Goal: Transaction & Acquisition: Obtain resource

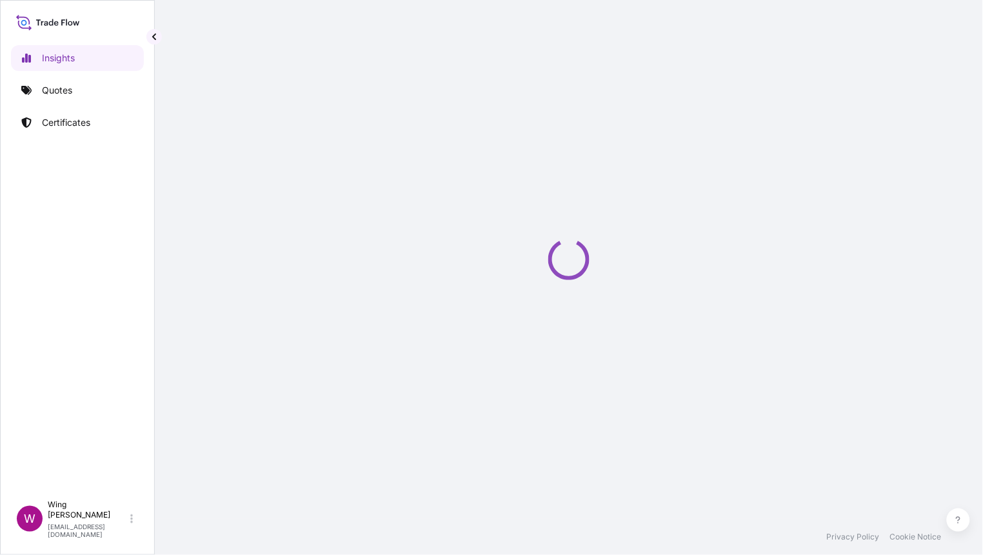
select select "2025"
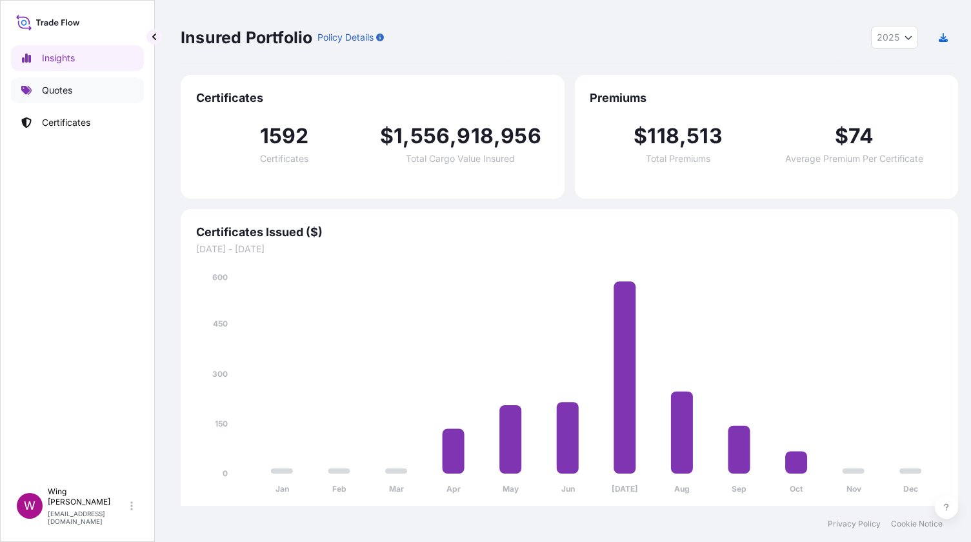
click at [73, 84] on link "Quotes" at bounding box center [77, 90] width 133 height 26
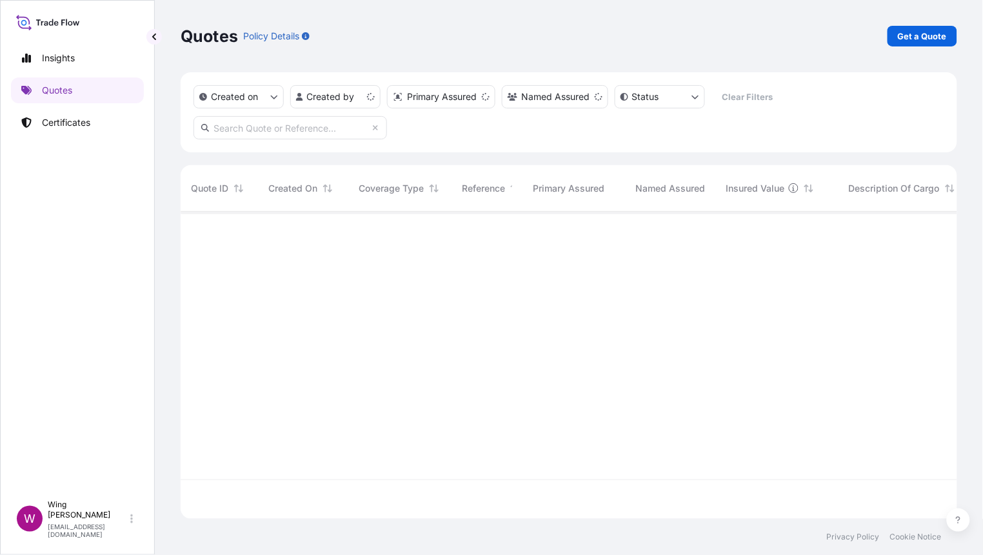
scroll to position [302, 764]
click at [916, 46] on link "Get a Quote" at bounding box center [922, 36] width 70 height 21
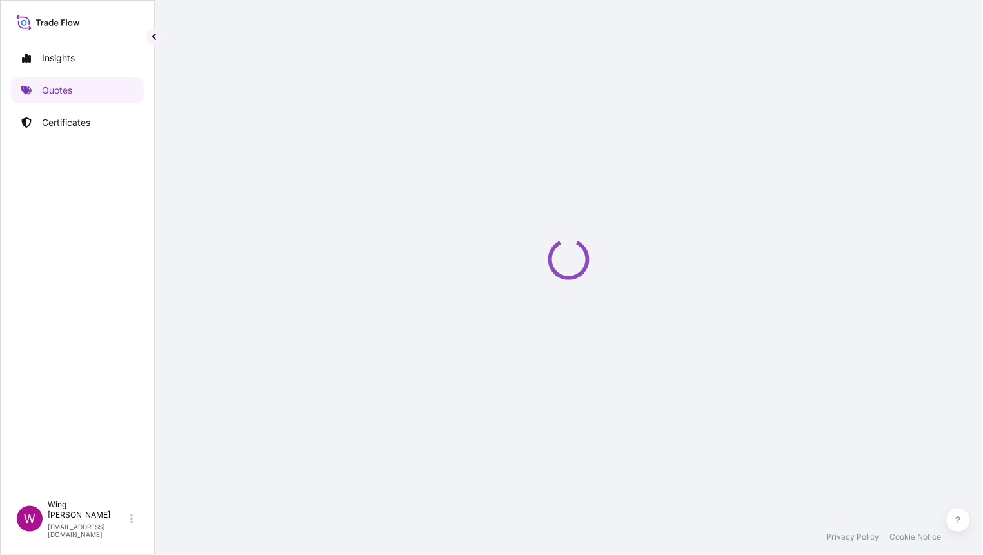
select select "AIR"
select select "27"
select select "Transit"
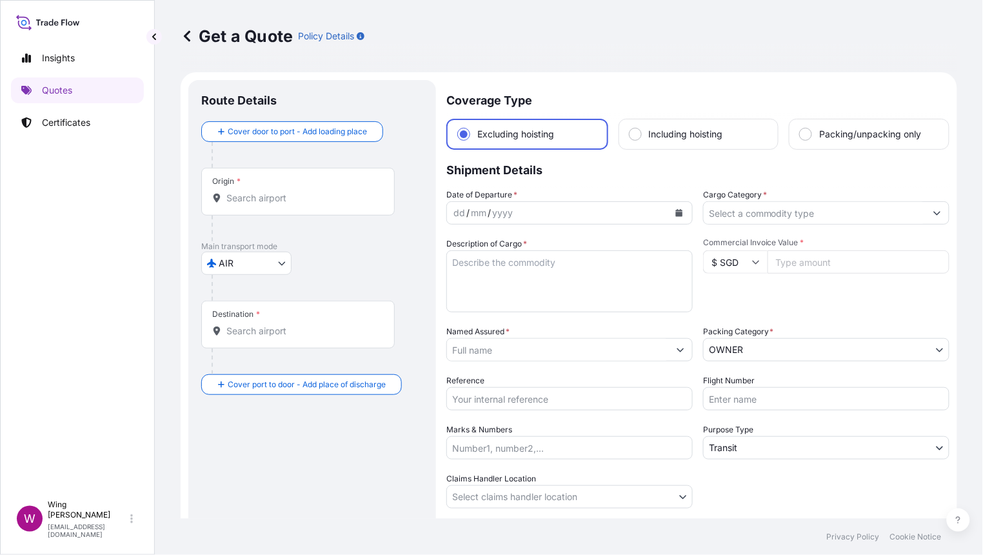
scroll to position [20, 0]
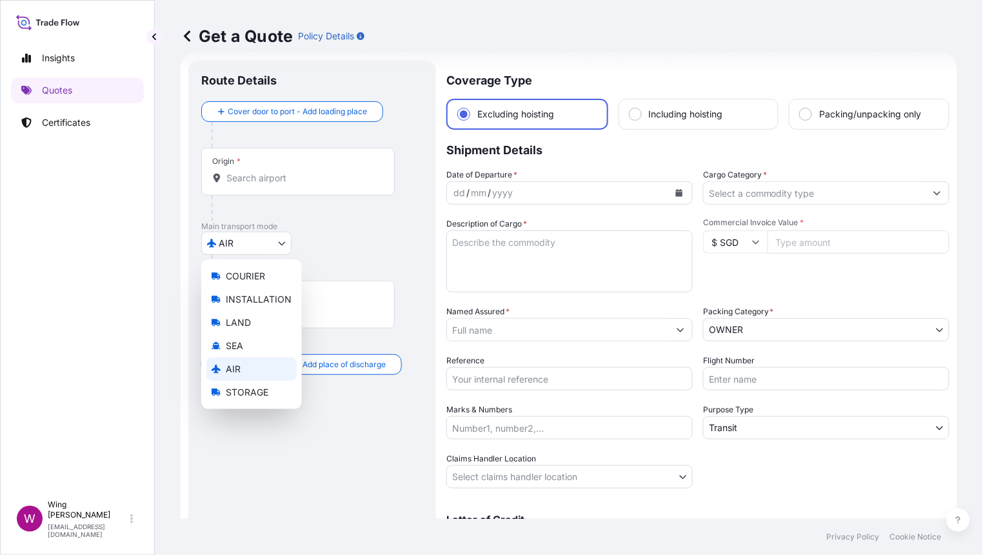
click at [249, 245] on body "Insights Quotes Certificates W Wing Lee winglee@helutrans.com Get a Quote Polic…" at bounding box center [491, 277] width 983 height 555
click at [233, 326] on span "LAND" at bounding box center [238, 322] width 25 height 13
select select "LAND"
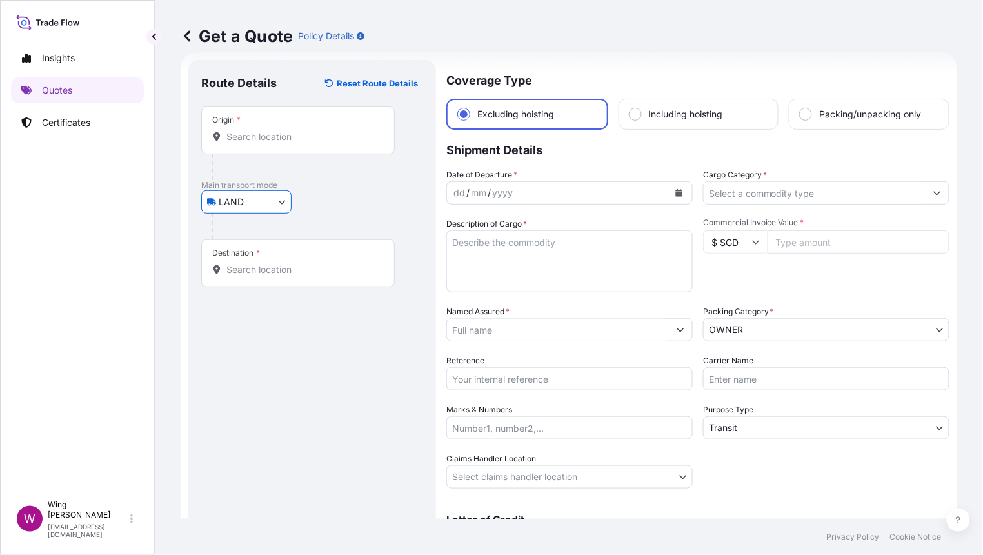
click at [255, 148] on div "Origin *" at bounding box center [297, 130] width 193 height 48
click at [255, 143] on input "Origin *" at bounding box center [302, 136] width 152 height 13
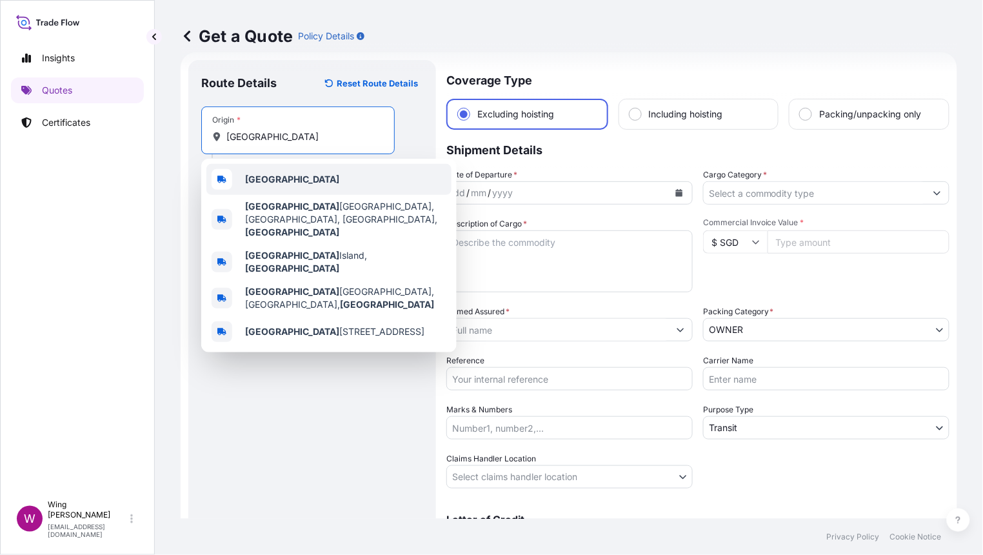
click at [255, 176] on b "Hong Kong" at bounding box center [292, 178] width 94 height 11
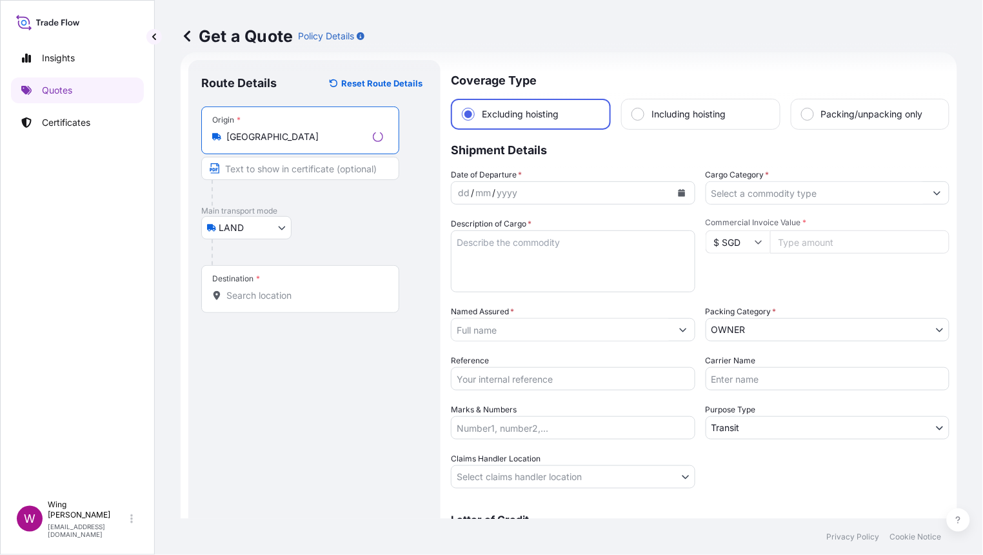
type input "Hong Kong"
click at [272, 286] on div "Destination *" at bounding box center [300, 289] width 198 height 48
click at [272, 289] on input "Destination *" at bounding box center [304, 295] width 157 height 13
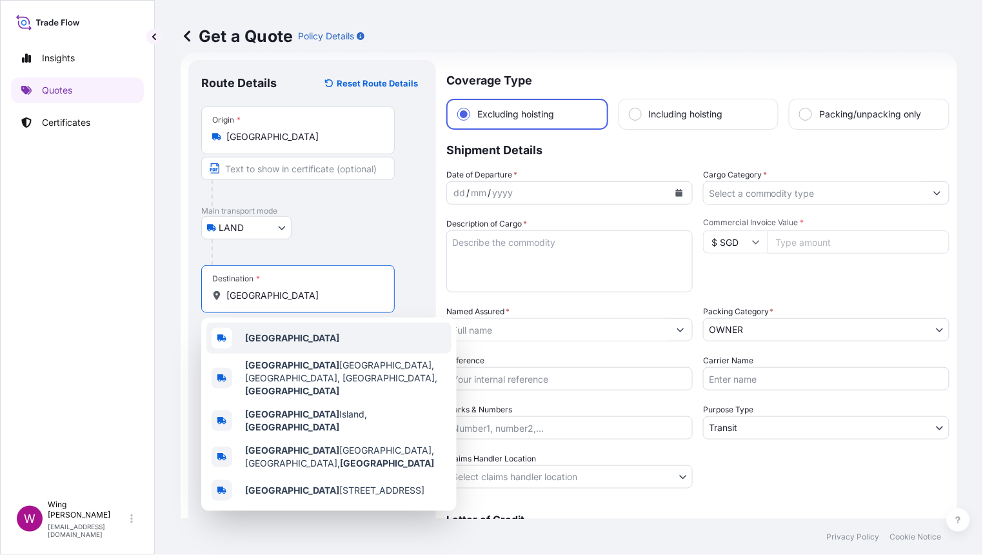
click at [276, 337] on b "Hong Kong" at bounding box center [292, 337] width 94 height 11
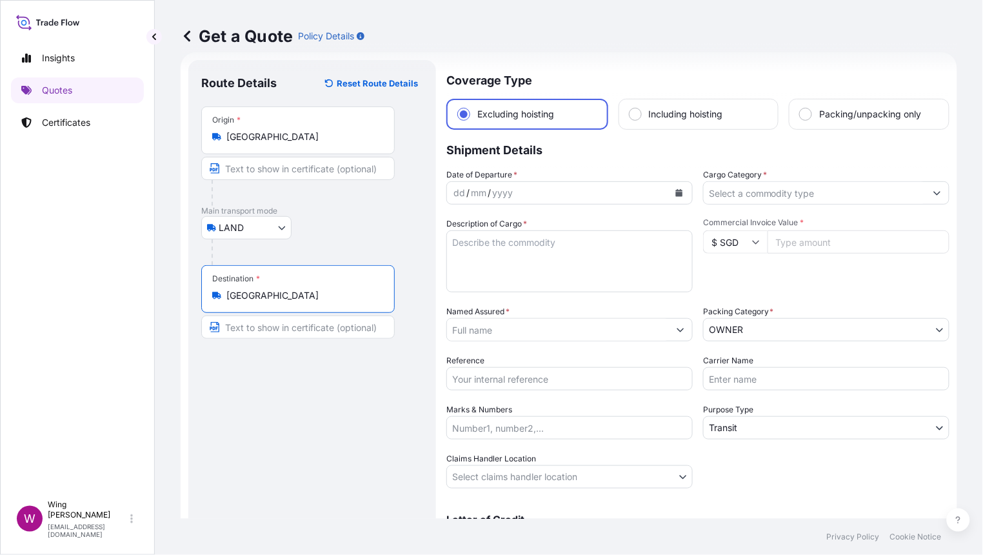
type input "Hong Kong"
click at [280, 228] on body "5 options available. 0 options available. 5 options available. Insights Quotes …" at bounding box center [491, 277] width 983 height 555
click at [612, 187] on div "dd / mm / yyyy" at bounding box center [558, 192] width 222 height 23
click at [676, 190] on icon "Calendar" at bounding box center [679, 193] width 7 height 8
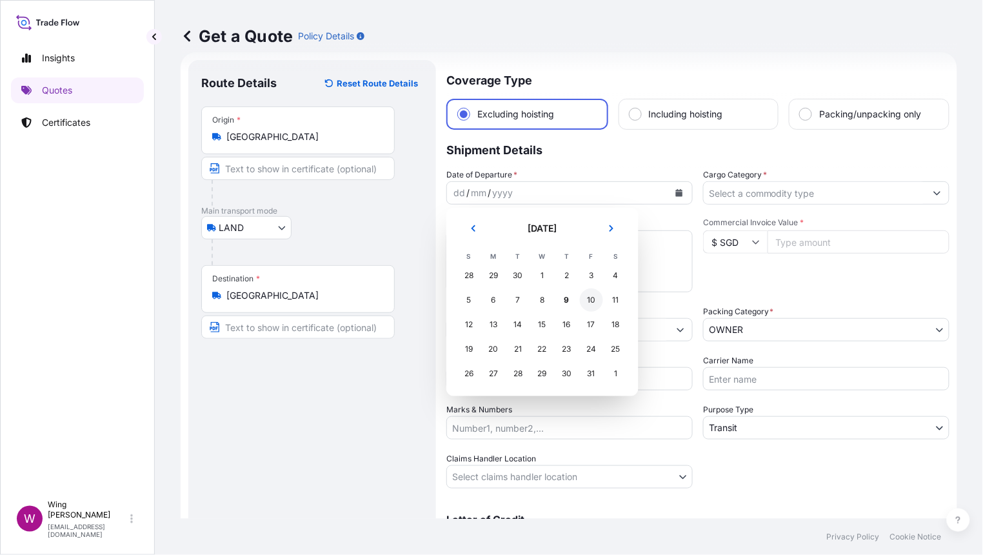
click at [589, 299] on div "10" at bounding box center [591, 299] width 23 height 23
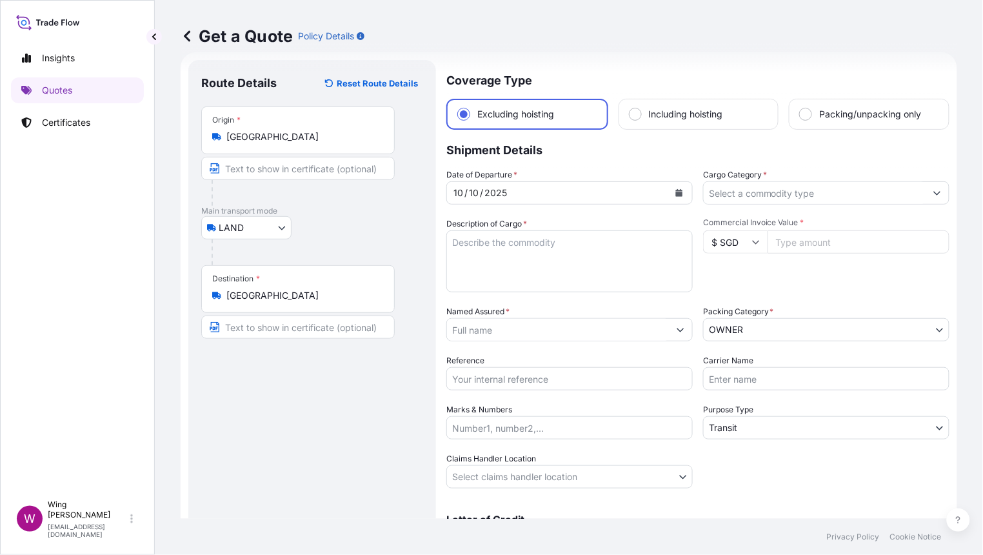
click at [594, 254] on textarea "Description of Cargo *" at bounding box center [569, 261] width 246 height 62
click at [751, 201] on input "Cargo Category *" at bounding box center [815, 192] width 222 height 23
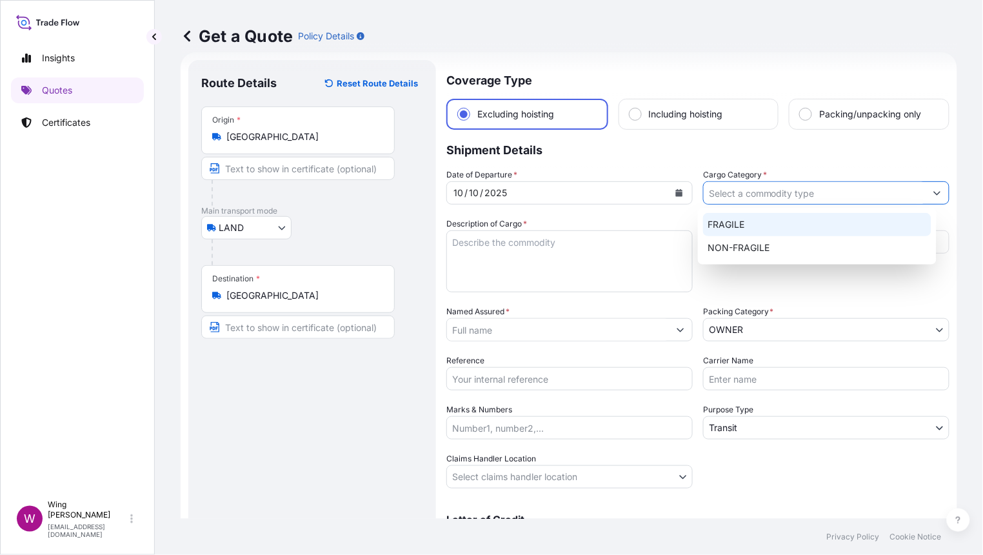
click at [746, 224] on div "FRAGILE" at bounding box center [817, 224] width 228 height 23
type input "FRAGILE"
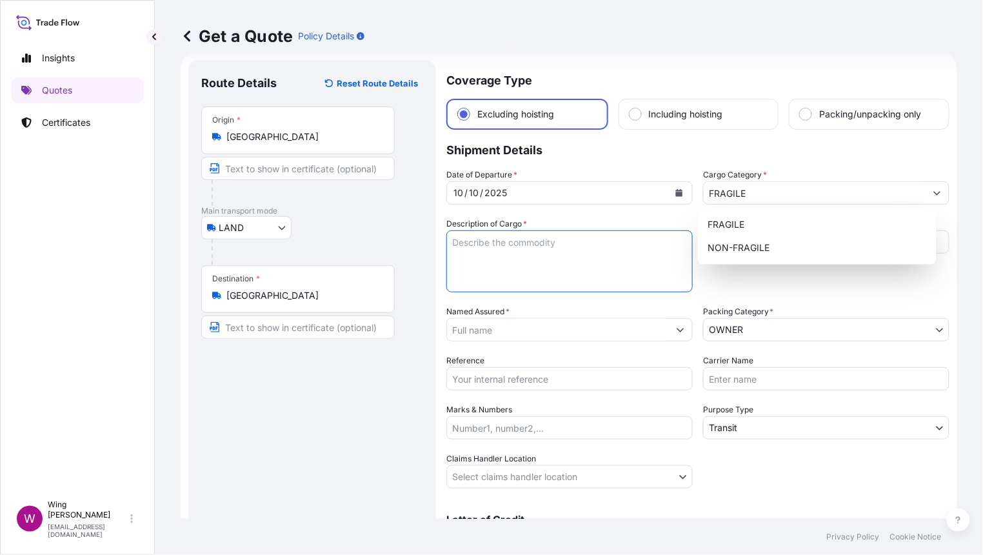
click at [566, 250] on textarea "Description of Cargo *" at bounding box center [569, 261] width 246 height 62
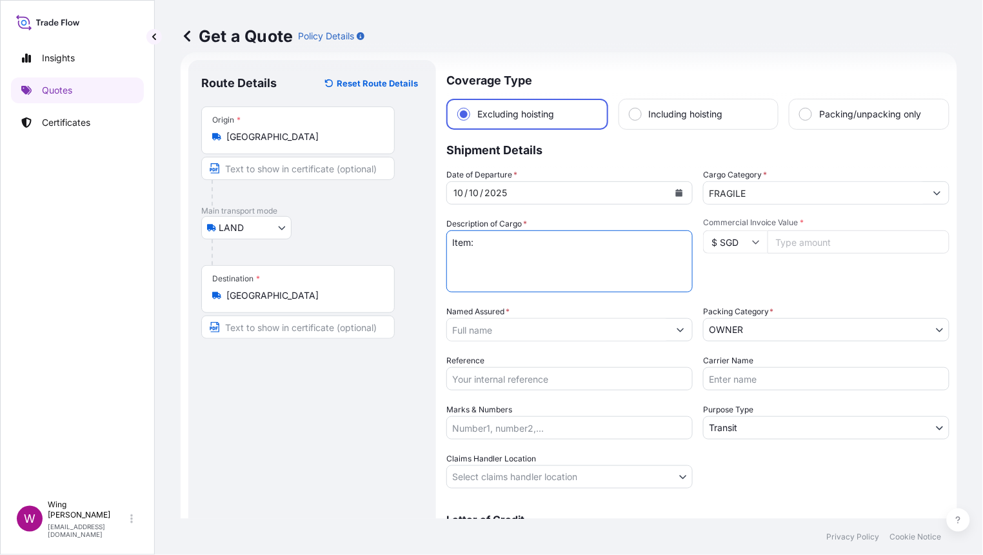
paste textarea "Custom Tree-like Glass Table"
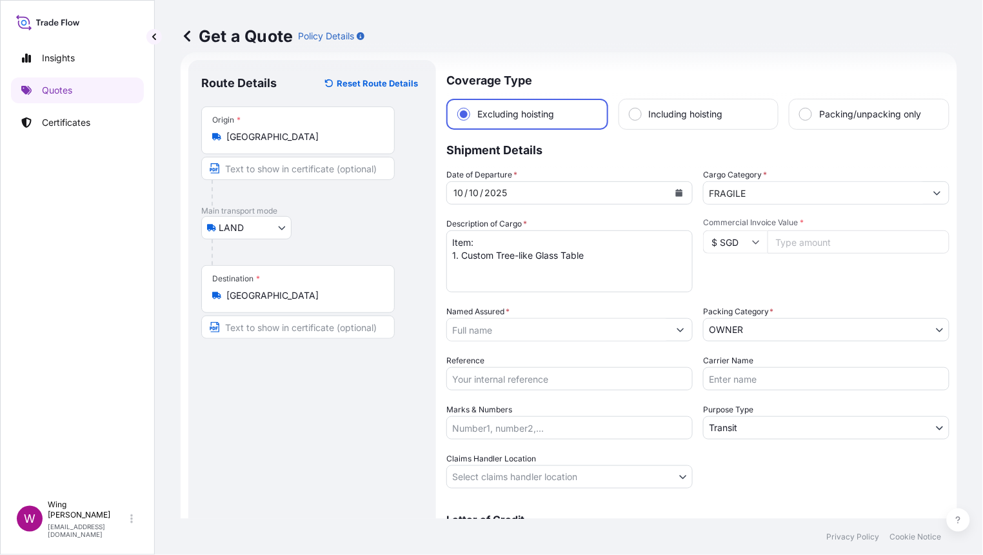
click at [605, 250] on textarea "Item: 1. Custom Tree-like Glass Table" at bounding box center [569, 261] width 246 height 62
paste textarea "HKD 116,754.30"
click at [531, 280] on textarea "Item: 1. Custom Tree-like Glass Table (HKD 116,754.30)" at bounding box center [569, 261] width 246 height 62
paste textarea "Artworks by Yoshitomo Nara"
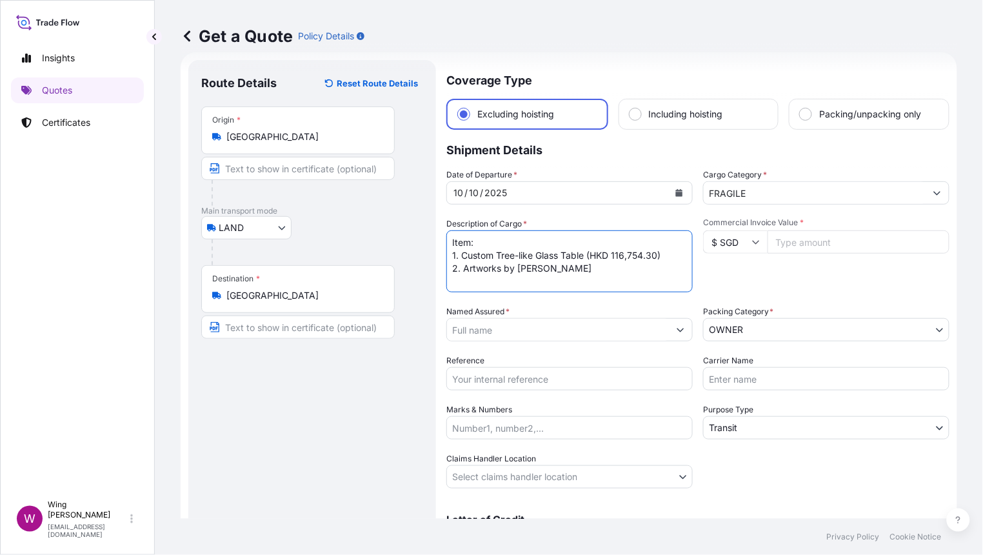
click at [594, 269] on textarea "Item: 1. Custom Tree-like Glass Table (HKD 116,754.30) 2. Artworks by Yoshitomo…" at bounding box center [569, 261] width 246 height 62
paste textarea "HKD 5,292,000.00"
click at [537, 275] on textarea "Item: 1. Custom Tree-like Glass Table (HKD 116,754.30) 2. Artworks by Yoshitomo…" at bounding box center [569, 261] width 246 height 62
paste textarea "Cascading Crystal Waterfall Floor Lamp"
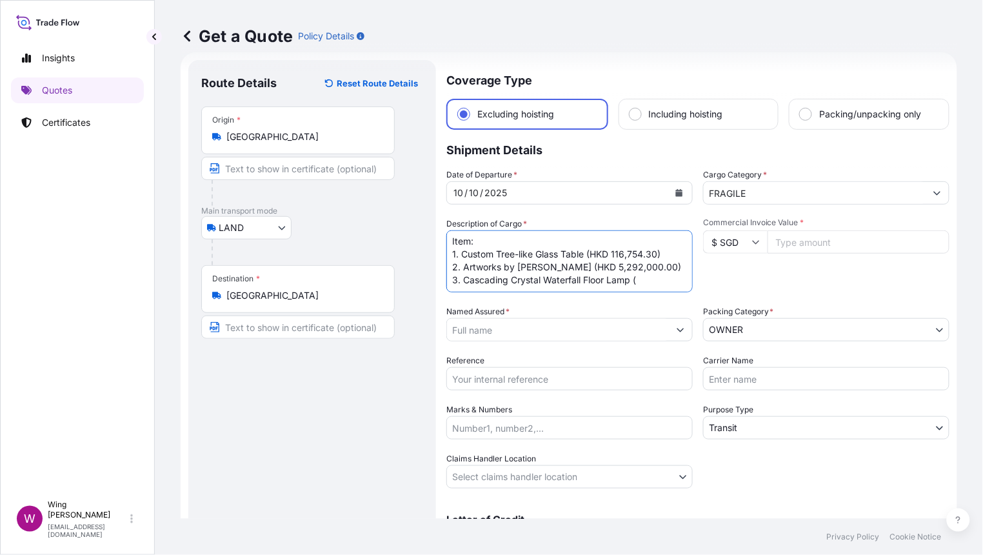
click at [570, 288] on textarea "Item: 1. Custom Tree-like Glass Table (HKD 116,754.30) 2. Artworks by Yoshitomo…" at bounding box center [569, 261] width 246 height 62
click at [642, 286] on textarea "Item: 1. Custom Tree-like Glass Table (HKD 116,754.30) 2. Artworks by Yoshitomo…" at bounding box center [569, 261] width 246 height 62
paste textarea "HKD 24,065.25"
type textarea "Item: 1. Custom Tree-like Glass Table (HKD 116,754.30) 2. Artworks by Yoshitomo…"
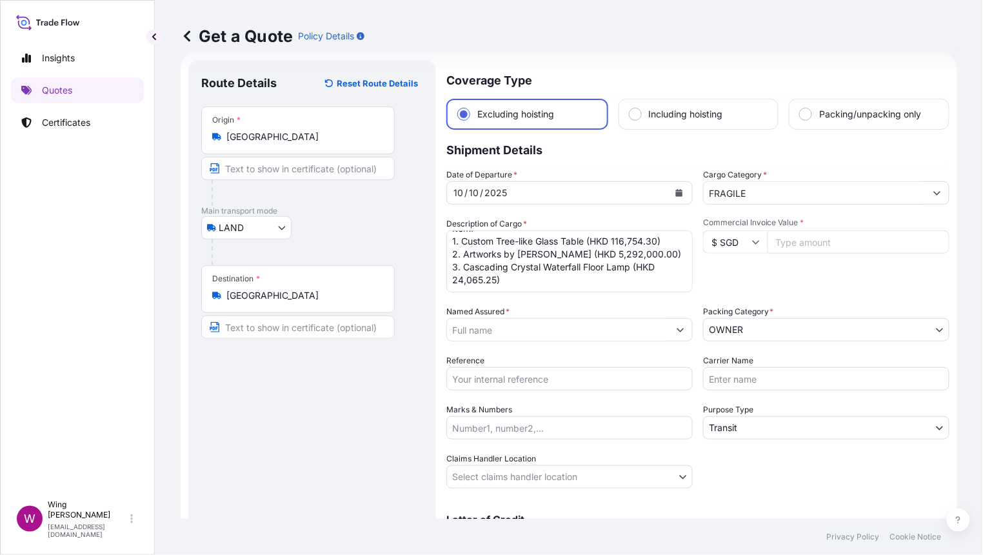
click at [584, 301] on div "Date of Departure * 10 / 10 / 2025 Cargo Category * FRAGILE Description of Carg…" at bounding box center [697, 328] width 503 height 320
click at [775, 244] on input "Commercial Invoice Value *" at bounding box center [859, 241] width 182 height 23
click at [734, 235] on input "$ SGD" at bounding box center [735, 241] width 64 height 23
click at [718, 247] on div "$ HKD" at bounding box center [729, 235] width 54 height 25
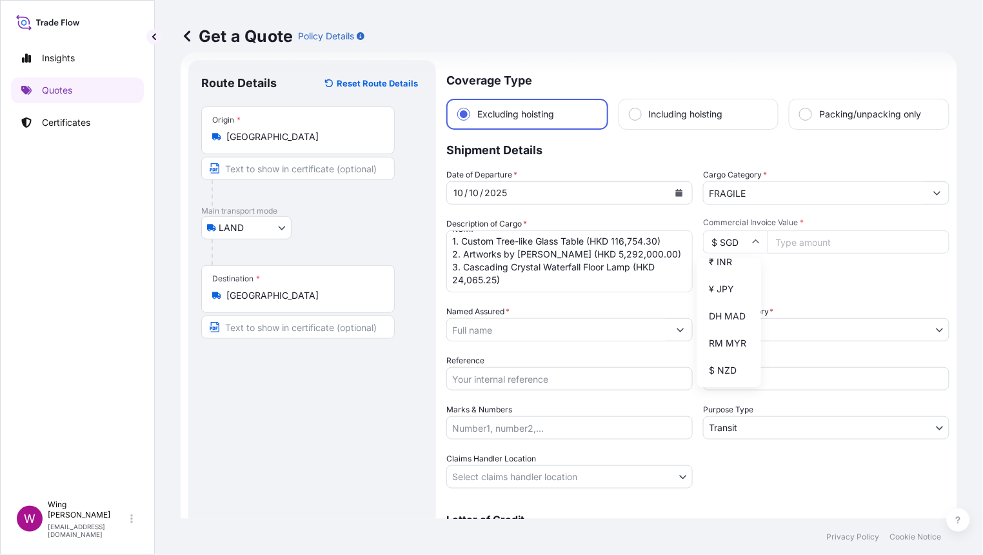
type input "$ HKD"
click at [615, 263] on textarea "Item: 1. Custom Tree-like Glass Table (HKD 116,754.30) 2. Artworks by Yoshitomo…" at bounding box center [569, 261] width 246 height 62
click at [788, 237] on input "Commercial Invoice Value *" at bounding box center [859, 241] width 182 height 23
drag, startPoint x: 855, startPoint y: 241, endPoint x: 669, endPoint y: 230, distance: 186.1
click at [680, 233] on div "Date of Departure * 10 / 10 / 2025 Cargo Category * FRAGILE Description of Carg…" at bounding box center [697, 328] width 503 height 320
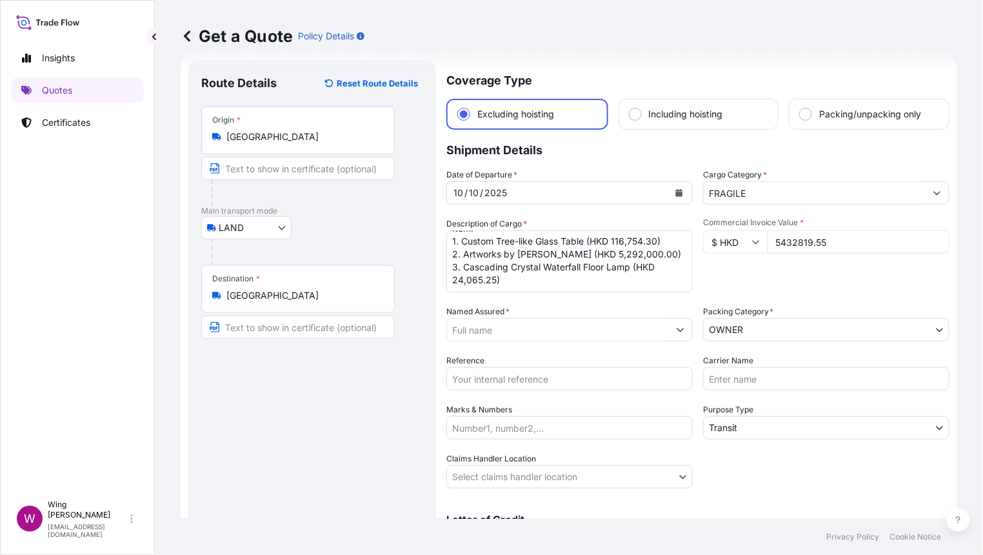
type input "5432819.55"
click at [820, 233] on input "5432819.55" at bounding box center [859, 241] width 182 height 23
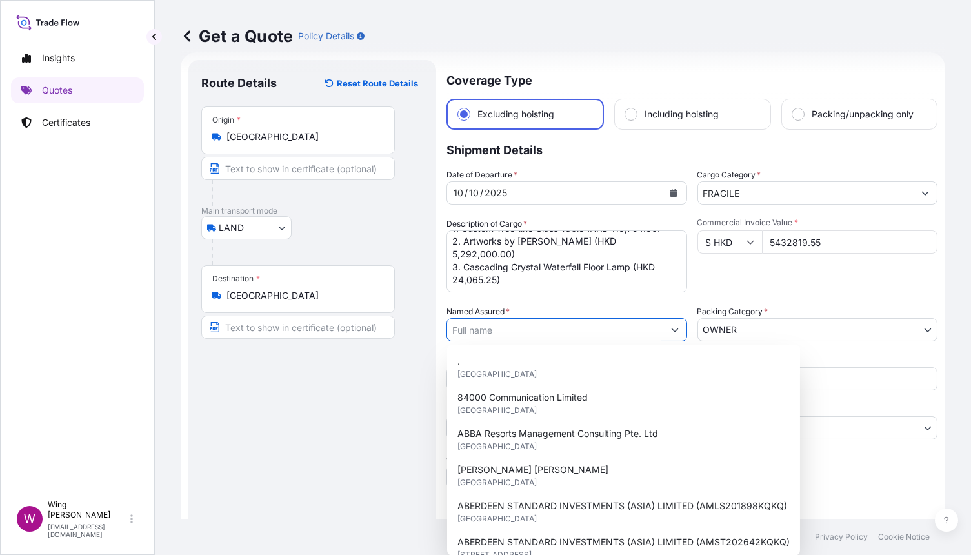
click at [504, 328] on input "Named Assured *" at bounding box center [555, 329] width 216 height 23
paste input "Luxwood Investment Limited"
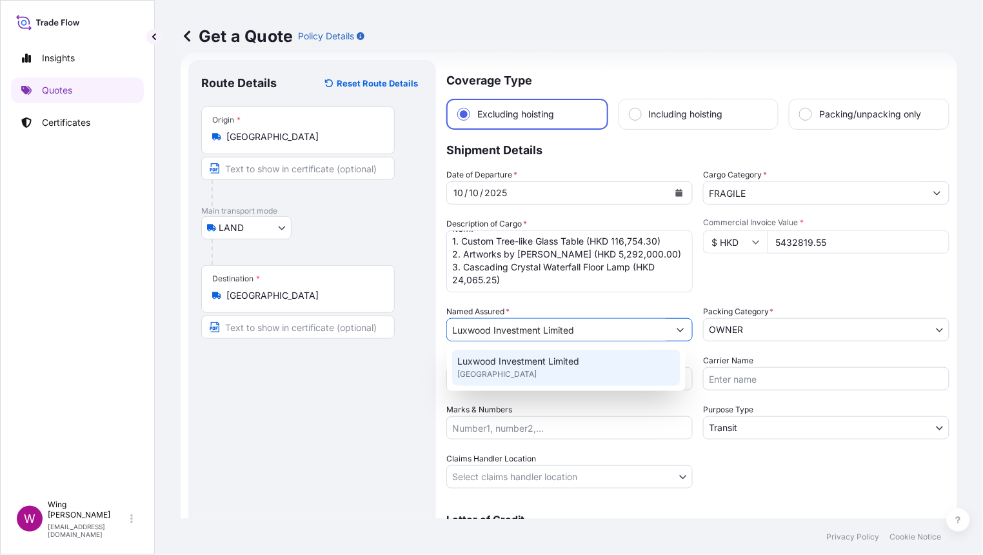
click at [482, 368] on span "HONG KONG" at bounding box center [496, 374] width 79 height 13
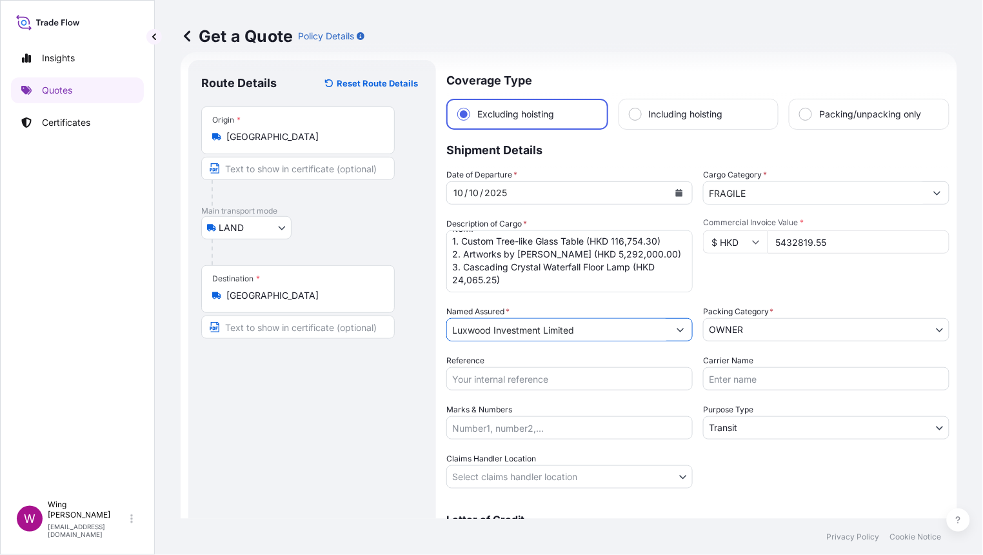
type input "Luxwood Investment Limited"
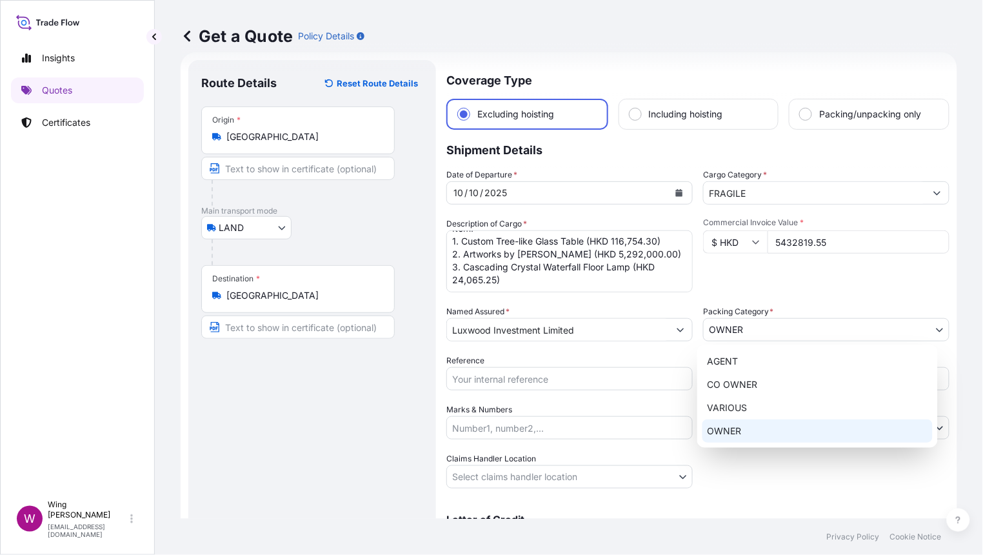
click at [777, 334] on body "15 options available. 0 options available. 1 option available. Insights Quotes …" at bounding box center [491, 277] width 983 height 555
click at [735, 430] on div "OWNER" at bounding box center [817, 430] width 230 height 23
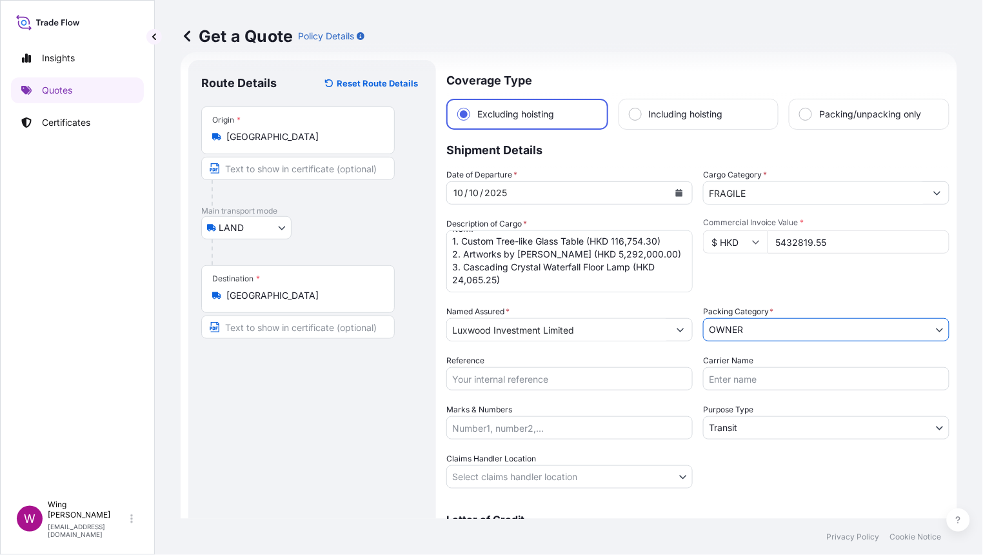
click at [743, 381] on input "Carrier Name" at bounding box center [826, 378] width 246 height 23
click at [731, 421] on body "15 options available. 0 options available. 1 option available. Insights Quotes …" at bounding box center [491, 277] width 983 height 555
click at [366, 421] on div "Route Details Reset Route Details Place of loading Road / Inland Road / Inland …" at bounding box center [312, 322] width 222 height 499
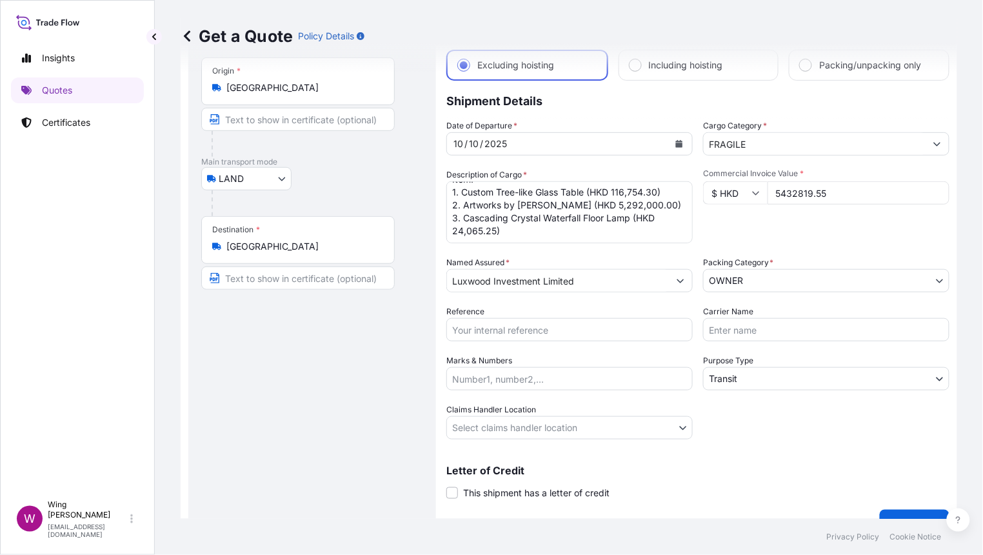
scroll to position [92, 0]
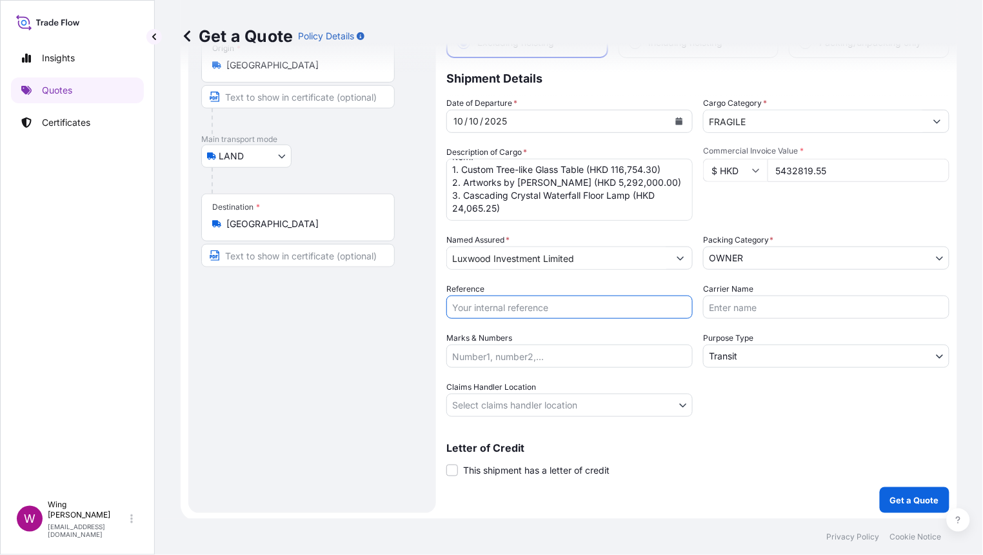
click at [496, 314] on input "Reference" at bounding box center [569, 306] width 246 height 23
paste input "AMLS2511022KYKY"
type input "AMLS2511022KYKY"
click at [316, 348] on div "Route Details Reset Route Details Place of loading Road / Inland Road / Inland …" at bounding box center [312, 250] width 222 height 499
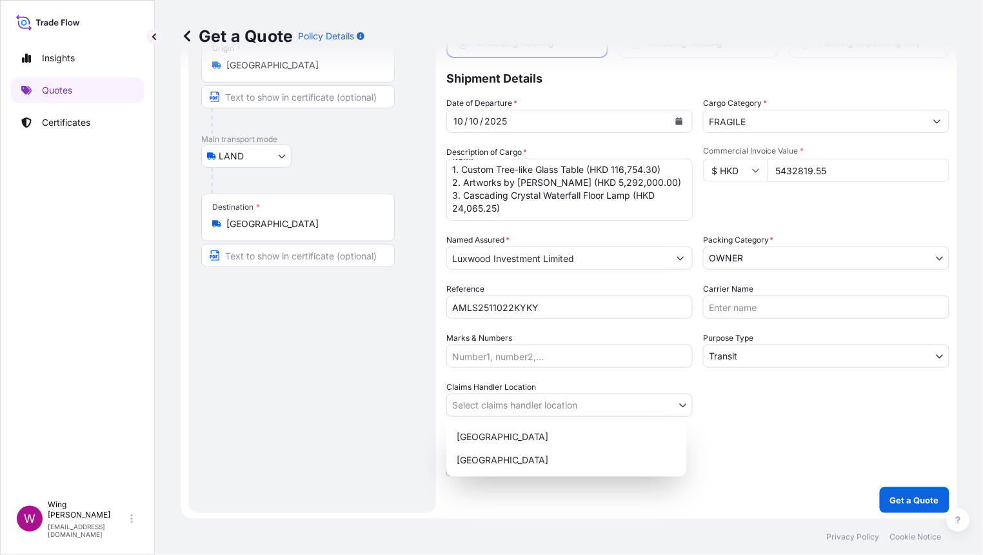
click at [503, 401] on body "Insights Quotes Certificates W Wing Lee winglee@helutrans.com Get a Quote Polic…" at bounding box center [491, 277] width 983 height 555
click at [508, 430] on div "Hong Kong" at bounding box center [566, 436] width 230 height 23
select select "Hong Kong"
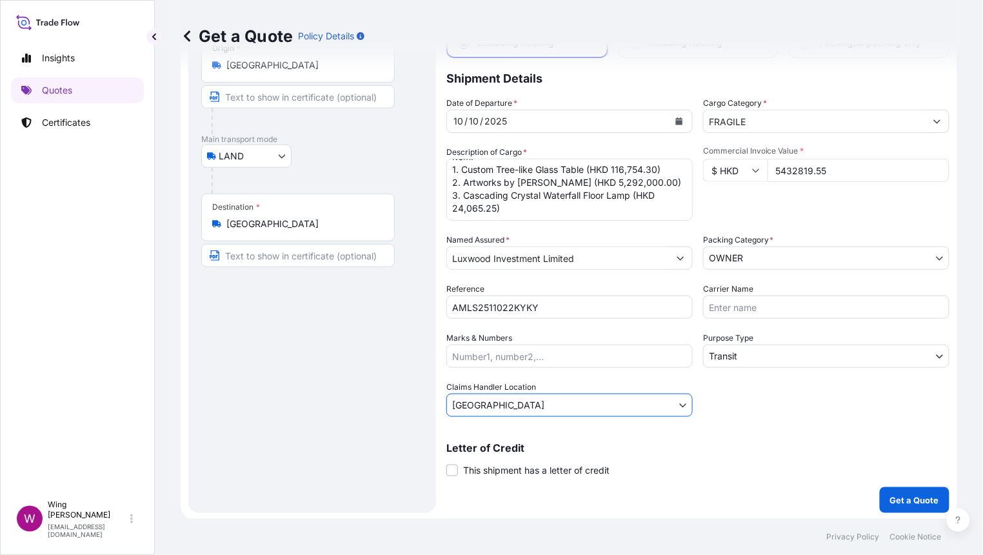
click at [353, 432] on div "Route Details Reset Route Details Place of loading Road / Inland Road / Inland …" at bounding box center [312, 250] width 222 height 499
click at [909, 509] on button "Get a Quote" at bounding box center [915, 500] width 70 height 26
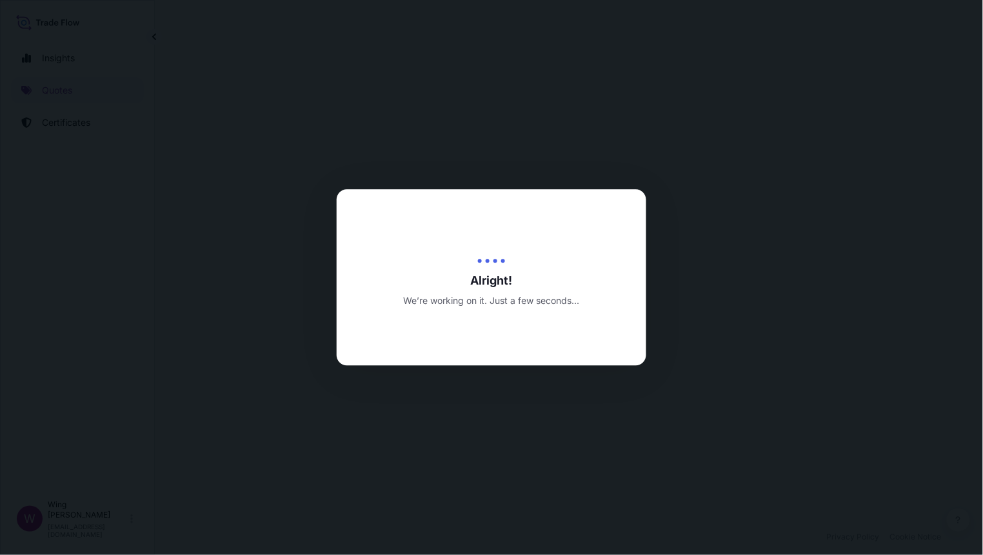
select select "LAND"
select select "Transit"
select select "Hong Kong"
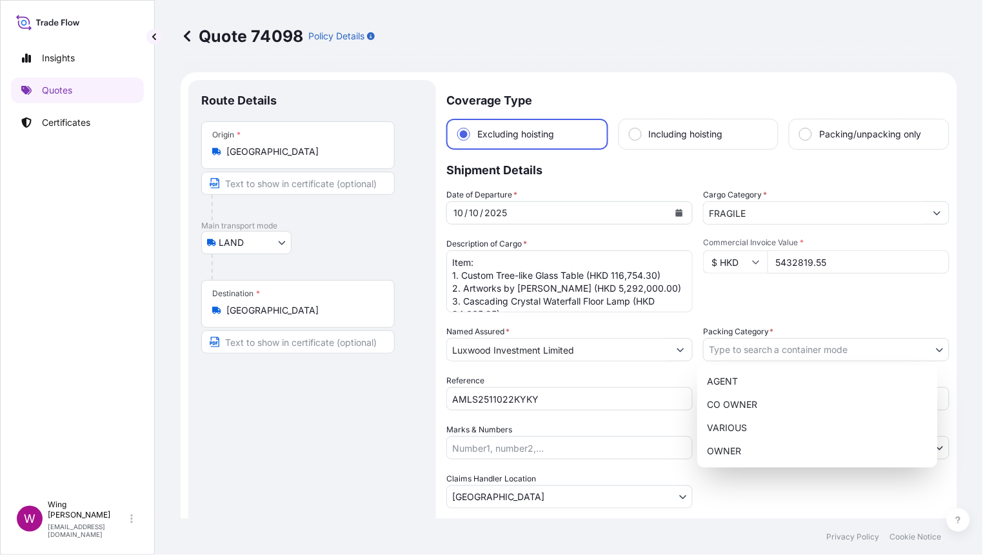
click at [757, 355] on body "Insights Quotes Certificates W Wing Lee winglee@helutrans.com Quote 74098 Polic…" at bounding box center [491, 277] width 983 height 555
click at [752, 446] on div "OWNER" at bounding box center [817, 450] width 230 height 23
select select "27"
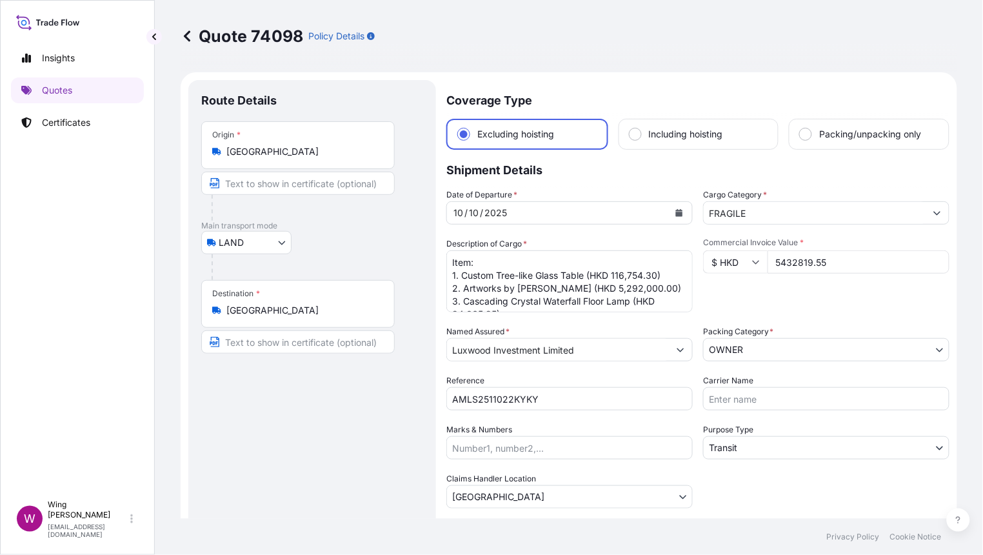
click at [278, 433] on div "Route Details Place of loading Road / Inland Road / Inland Origin * Hong Kong M…" at bounding box center [312, 342] width 222 height 499
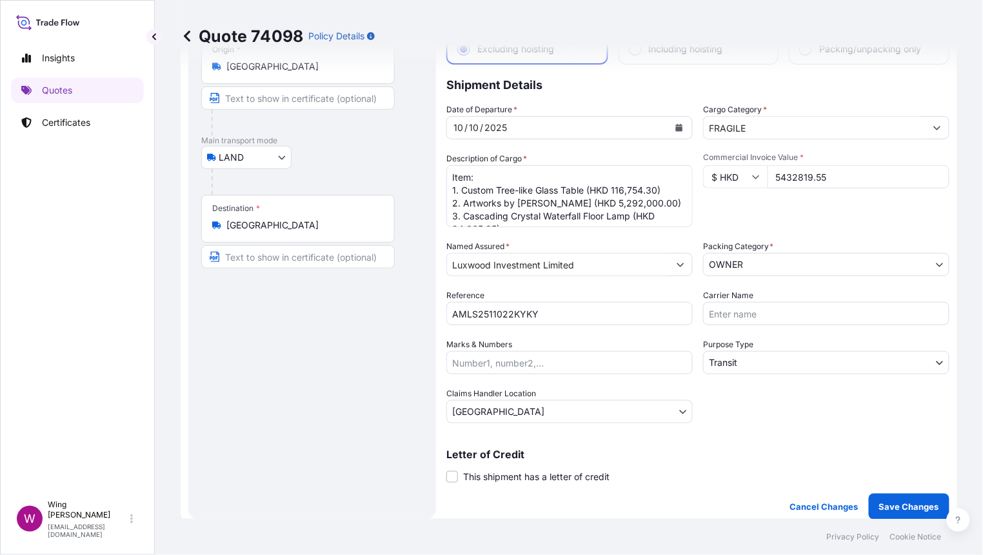
scroll to position [257, 0]
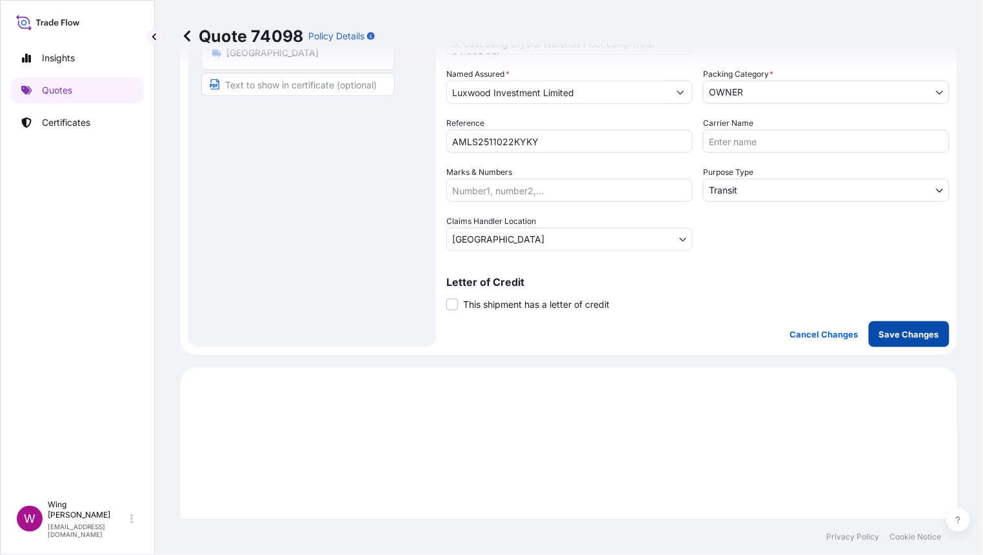
click at [897, 322] on button "Save Changes" at bounding box center [909, 334] width 81 height 26
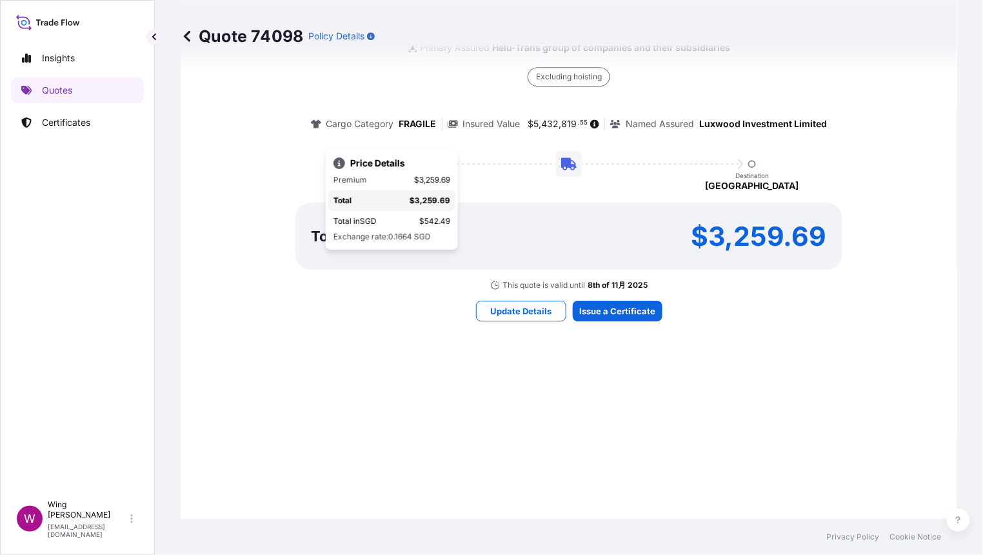
select select "LAND"
select select "Transit"
select select "Hong Kong"
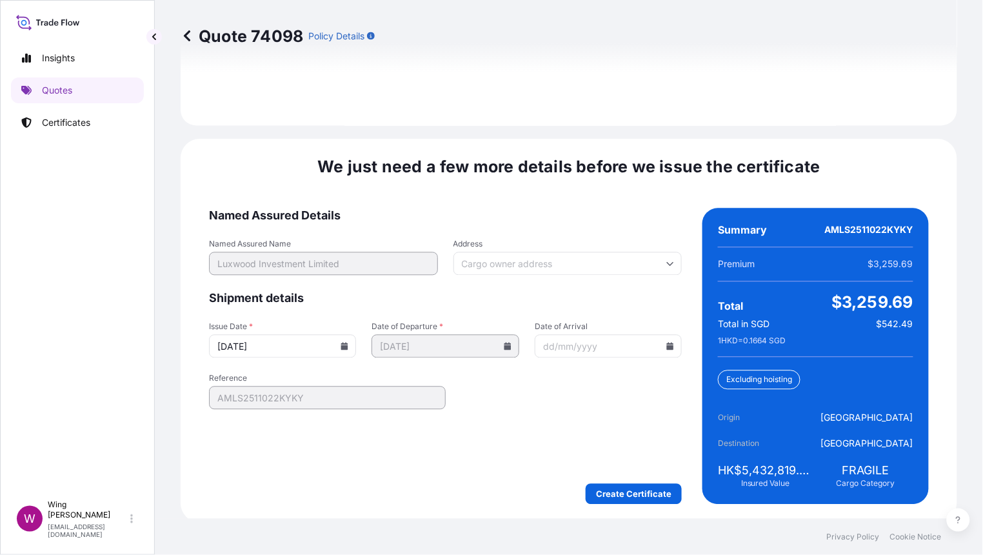
scroll to position [1783, 0]
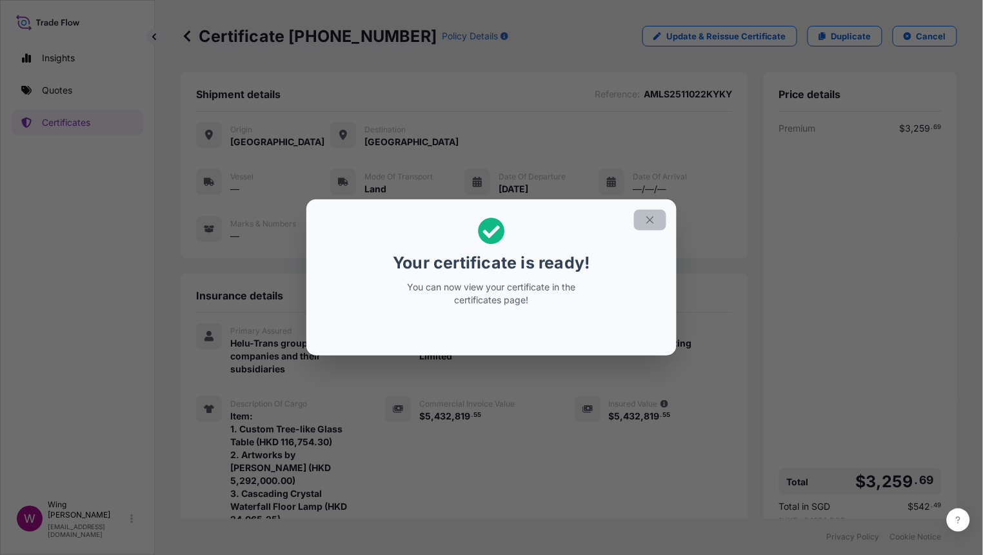
click at [647, 211] on button "button" at bounding box center [650, 220] width 32 height 21
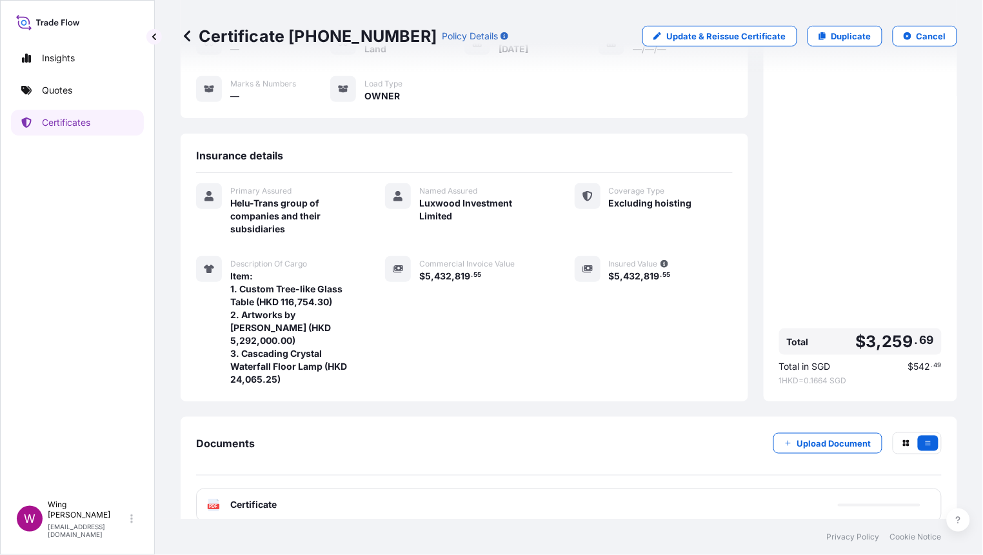
scroll to position [146, 0]
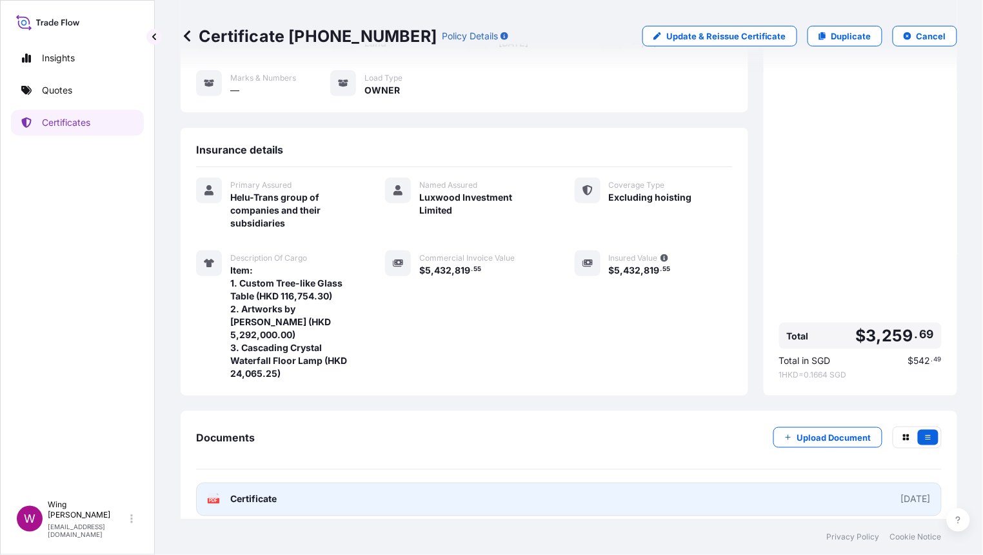
click at [213, 499] on text "PDF" at bounding box center [214, 501] width 8 height 5
